Goal: Task Accomplishment & Management: Complete application form

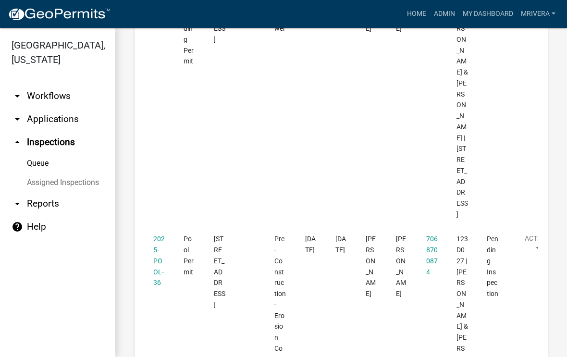
scroll to position [531, 0]
click at [160, 236] on link "2025-POOL-36" at bounding box center [159, 261] width 12 height 51
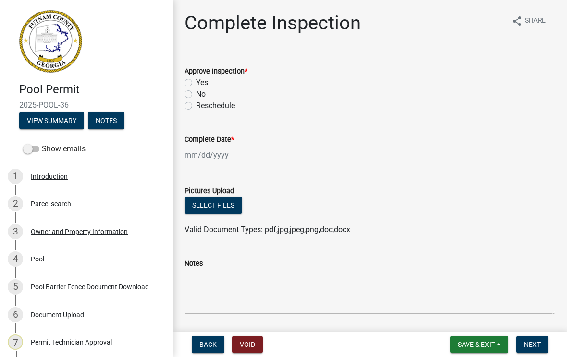
click at [196, 83] on label "Yes" at bounding box center [202, 83] width 12 height 12
click at [196, 83] on input "Yes" at bounding box center [199, 80] width 6 height 6
radio input "true"
click at [213, 157] on div at bounding box center [228, 155] width 88 height 20
select select "8"
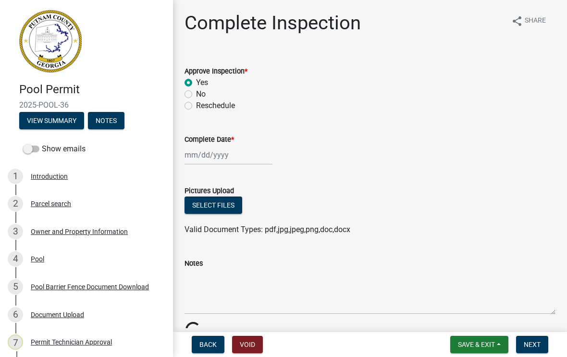
select select "2025"
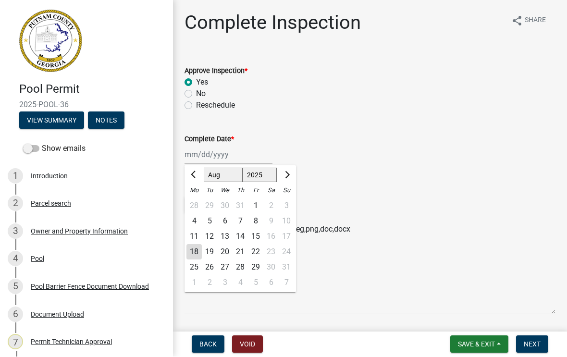
click at [198, 248] on div "18" at bounding box center [193, 251] width 15 height 15
type input "[DATE]"
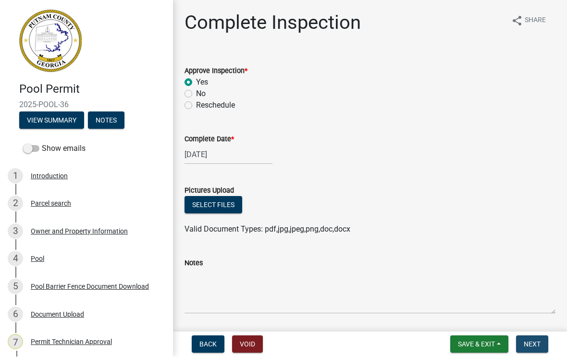
click at [534, 340] on span "Next" at bounding box center [531, 344] width 17 height 8
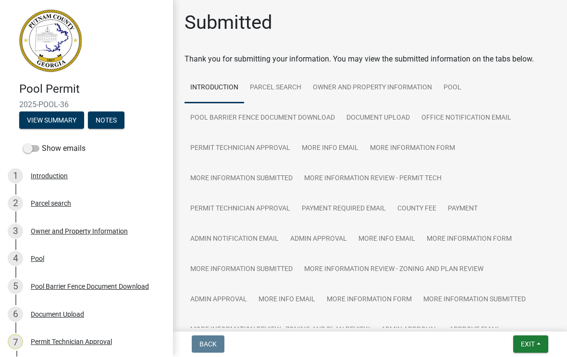
click at [529, 348] on span "Exit" at bounding box center [528, 344] width 14 height 8
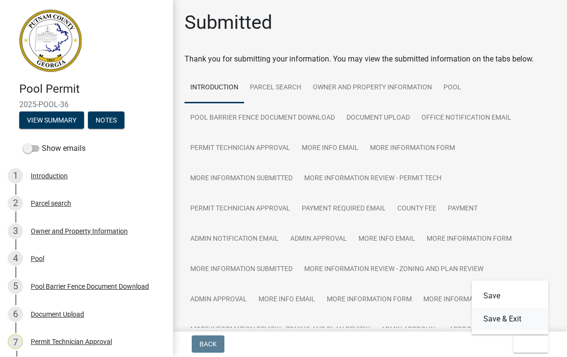
click at [515, 315] on button "Save & Exit" at bounding box center [510, 319] width 77 height 23
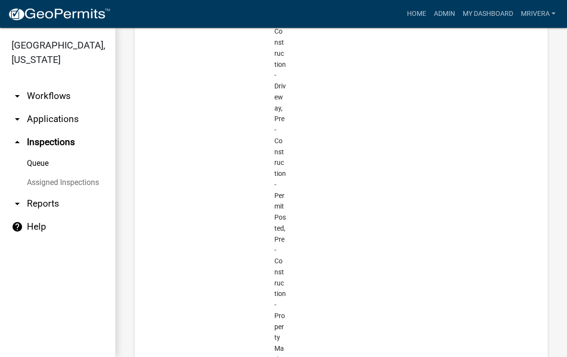
scroll to position [1132, 0]
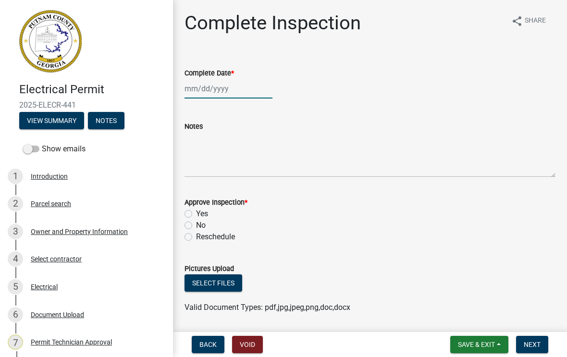
click at [217, 88] on div at bounding box center [228, 89] width 88 height 20
select select "8"
select select "2025"
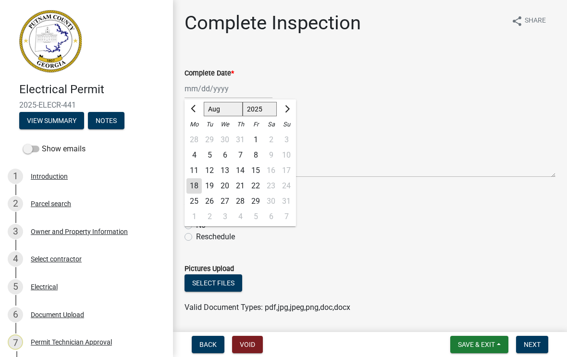
click at [195, 185] on div "18" at bounding box center [193, 185] width 15 height 15
type input "[DATE]"
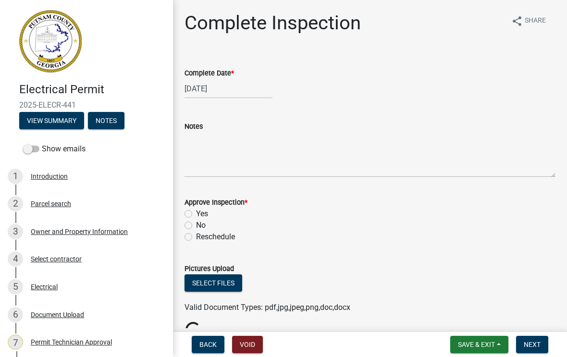
click at [196, 212] on label "Yes" at bounding box center [202, 214] width 12 height 12
click at [196, 212] on input "Yes" at bounding box center [199, 211] width 6 height 6
radio input "true"
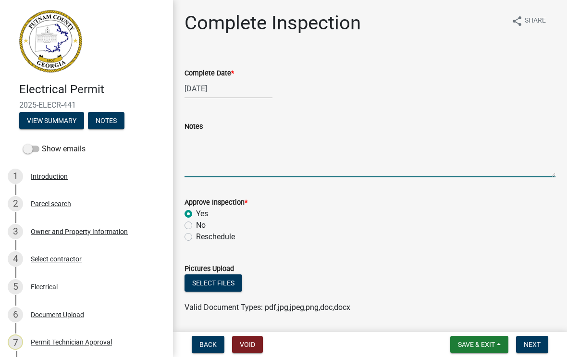
click at [218, 138] on textarea "Notes" at bounding box center [369, 154] width 371 height 45
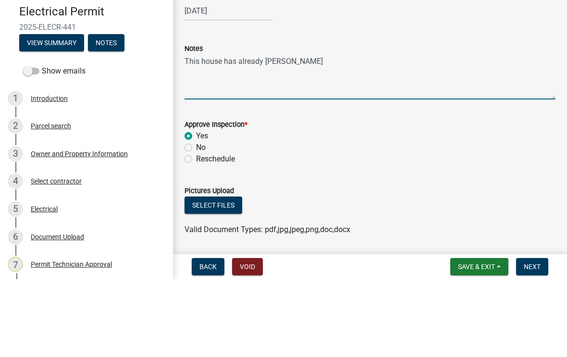
type textarea "This house has already power"
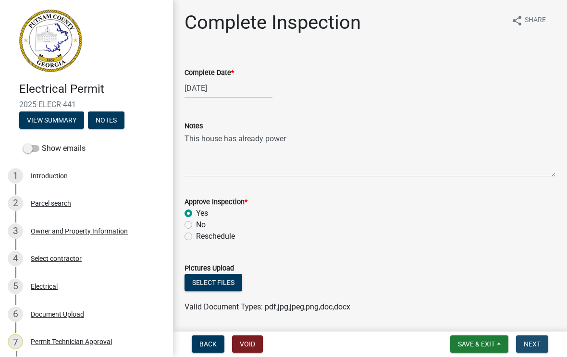
click at [536, 347] on span "Next" at bounding box center [531, 344] width 17 height 8
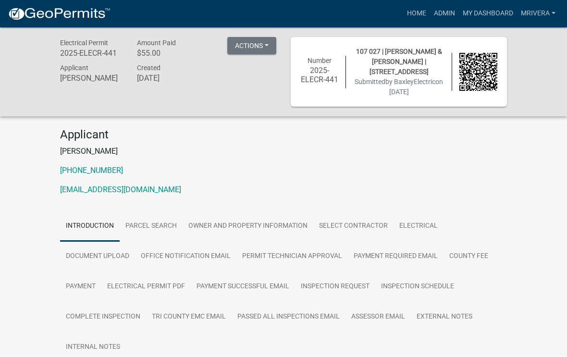
scroll to position [0, 0]
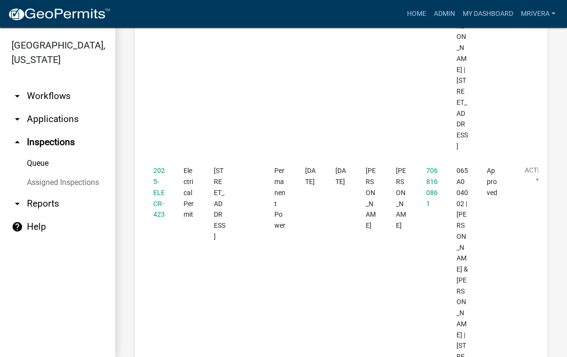
scroll to position [1615, 0]
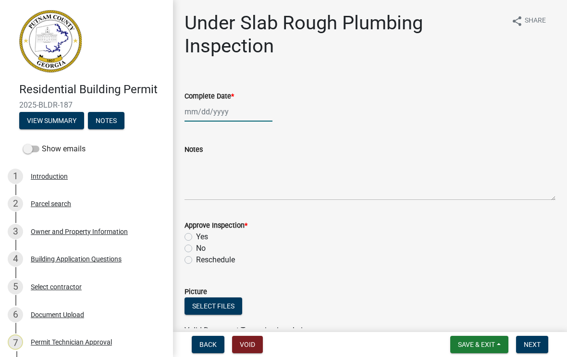
click at [215, 115] on div at bounding box center [228, 112] width 88 height 20
select select "8"
select select "2025"
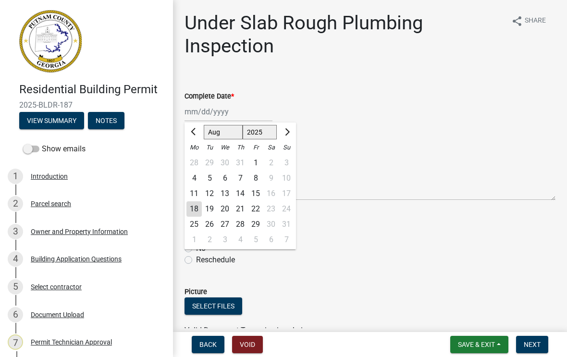
click at [195, 208] on div "18" at bounding box center [193, 208] width 15 height 15
type input "[DATE]"
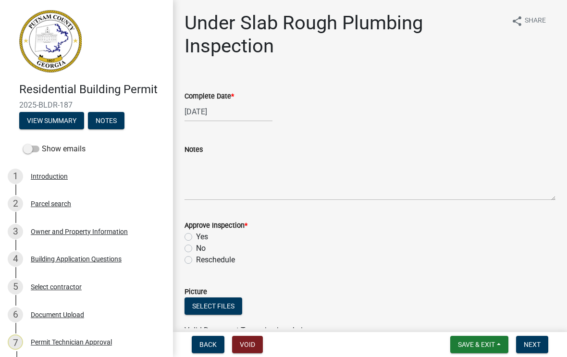
click at [196, 236] on label "Yes" at bounding box center [202, 237] width 12 height 12
click at [196, 236] on input "Yes" at bounding box center [199, 234] width 6 height 6
radio input "true"
click at [531, 344] on span "Next" at bounding box center [531, 344] width 17 height 8
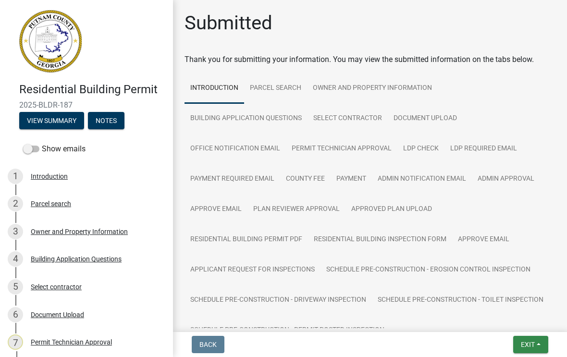
click at [526, 340] on span "Exit" at bounding box center [528, 344] width 14 height 8
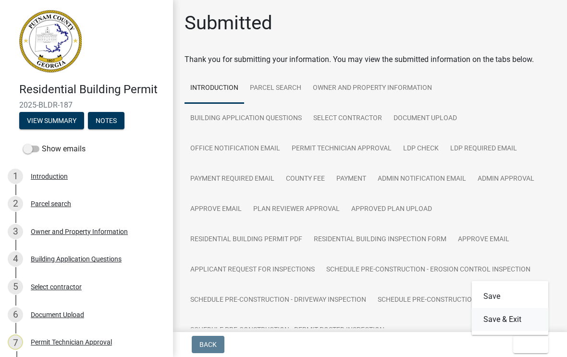
click at [512, 319] on button "Save & Exit" at bounding box center [510, 319] width 77 height 23
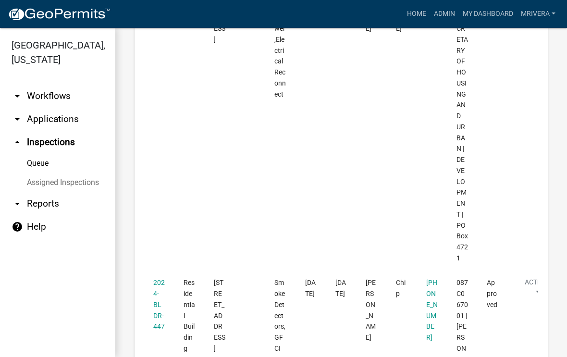
scroll to position [2393, 0]
